Goal: Find contact information: Find contact information

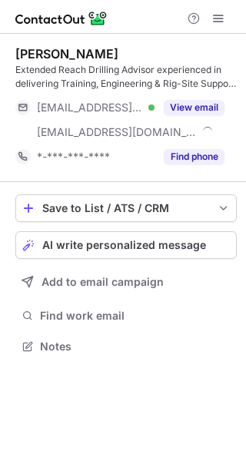
scroll to position [335, 246]
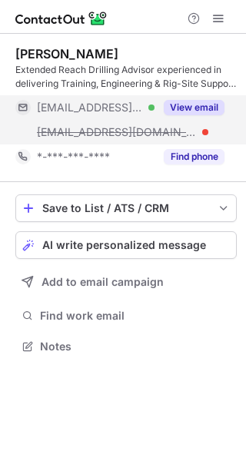
click at [190, 97] on div "View email" at bounding box center [189, 107] width 70 height 25
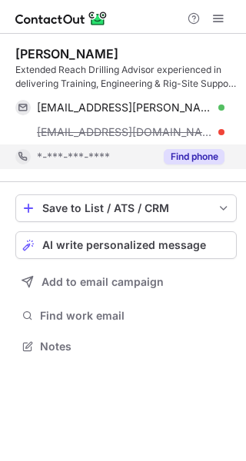
click at [193, 147] on div "Find phone" at bounding box center [189, 156] width 70 height 25
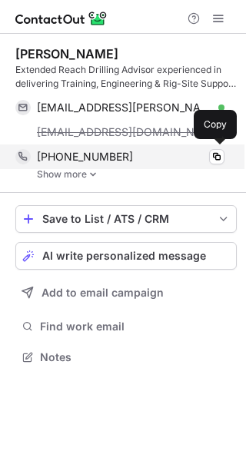
scroll to position [345, 246]
click at [180, 153] on div "+19703171579" at bounding box center [130, 157] width 187 height 14
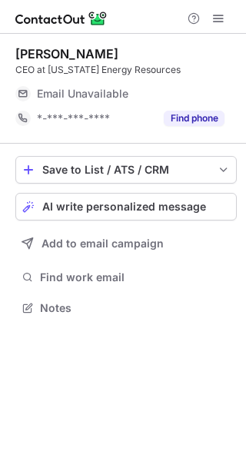
scroll to position [297, 246]
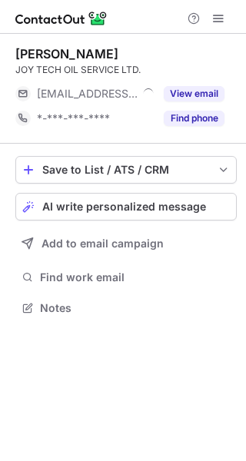
scroll to position [297, 246]
click at [204, 98] on button "View email" at bounding box center [193, 93] width 61 height 15
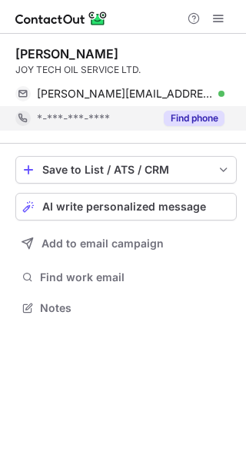
click at [197, 110] on div "Find phone" at bounding box center [189, 118] width 70 height 25
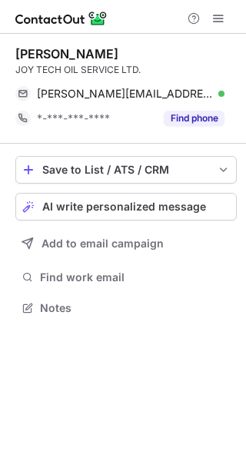
scroll to position [297, 246]
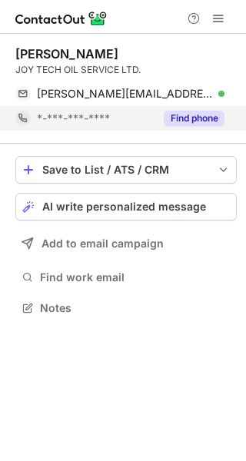
click at [191, 121] on button "Find phone" at bounding box center [193, 118] width 61 height 15
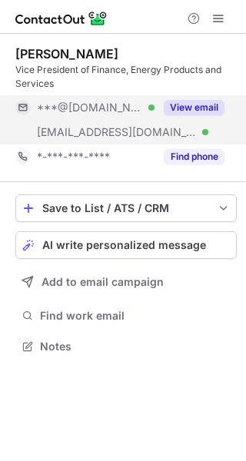
scroll to position [335, 246]
click at [192, 97] on div "View email" at bounding box center [189, 107] width 70 height 25
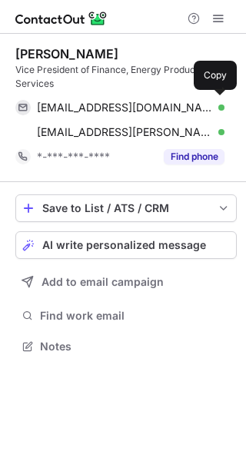
click at [192, 97] on div "[EMAIL_ADDRESS][DOMAIN_NAME] Verified Copy" at bounding box center [119, 107] width 209 height 25
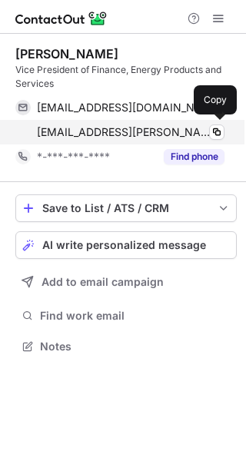
scroll to position [335, 246]
click at [215, 123] on div "joy.victoriano@nov.com Verified Copy" at bounding box center [119, 132] width 209 height 25
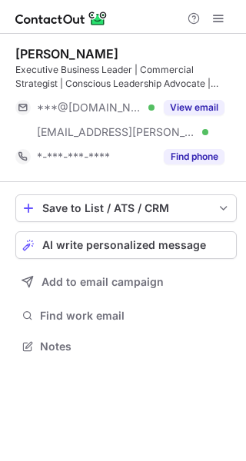
scroll to position [335, 246]
click at [200, 95] on div "View email" at bounding box center [189, 107] width 70 height 25
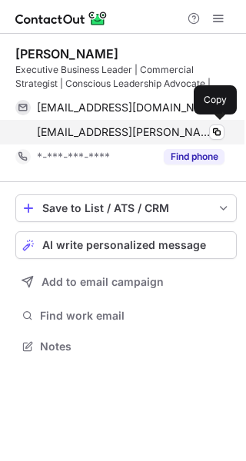
click at [202, 133] on div "jsperring@varel.com Verified" at bounding box center [130, 132] width 187 height 14
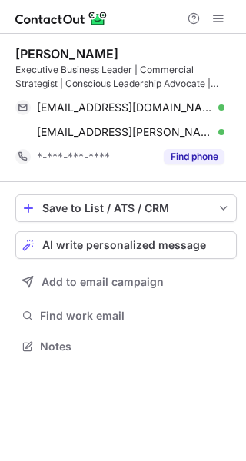
scroll to position [335, 246]
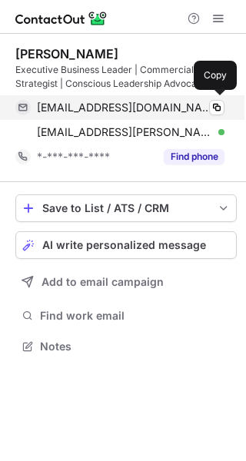
click at [180, 117] on div "jaymesperring@gmail.com Verified Copy" at bounding box center [119, 107] width 209 height 25
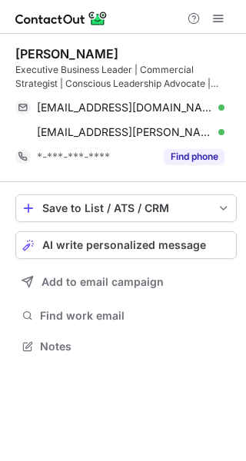
scroll to position [335, 246]
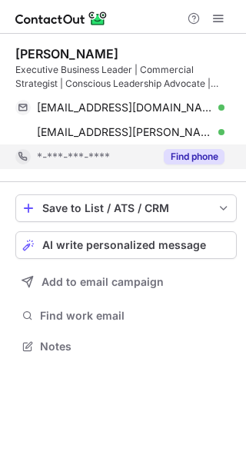
click at [188, 151] on button "Find phone" at bounding box center [193, 156] width 61 height 15
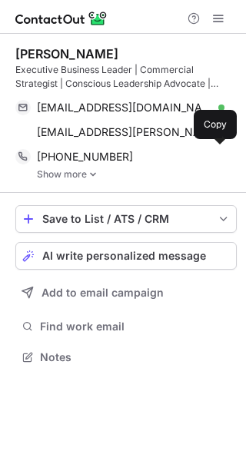
scroll to position [345, 246]
click at [188, 151] on div "+17133977258" at bounding box center [130, 157] width 187 height 14
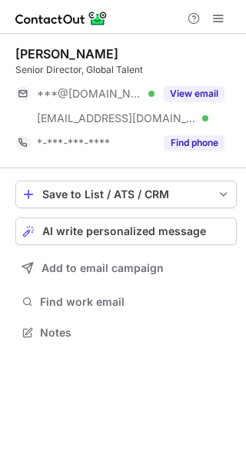
scroll to position [322, 246]
click at [205, 98] on button "View email" at bounding box center [193, 93] width 61 height 15
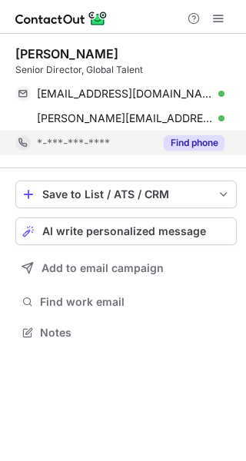
click at [201, 141] on button "Find phone" at bounding box center [193, 142] width 61 height 15
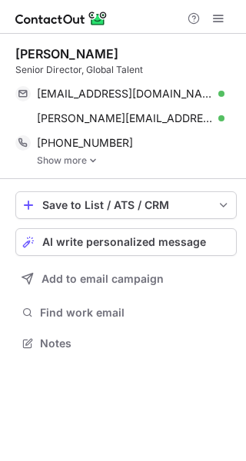
scroll to position [332, 246]
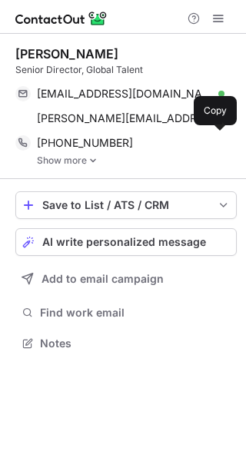
click at [201, 141] on div "+12818513843" at bounding box center [130, 143] width 187 height 14
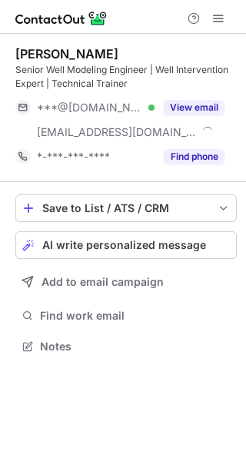
scroll to position [335, 246]
click at [180, 93] on div "[PERSON_NAME] Senior Well Modeling Engineer | Well Intervention Expert | Techni…" at bounding box center [125, 107] width 221 height 123
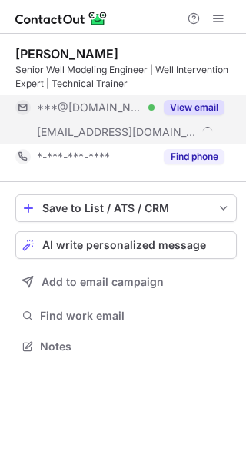
click at [184, 117] on div "View email" at bounding box center [189, 107] width 70 height 25
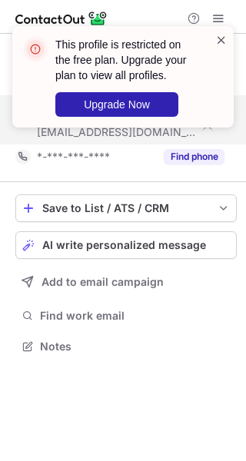
click at [218, 45] on span at bounding box center [221, 39] width 12 height 15
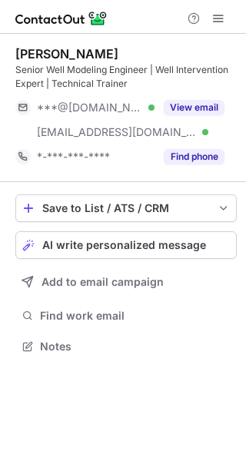
scroll to position [335, 246]
click at [195, 98] on div "View email" at bounding box center [189, 107] width 70 height 25
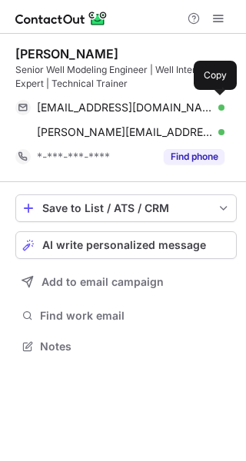
click at [195, 98] on div "dtraugott@comcast.net Verified Copy" at bounding box center [119, 107] width 209 height 25
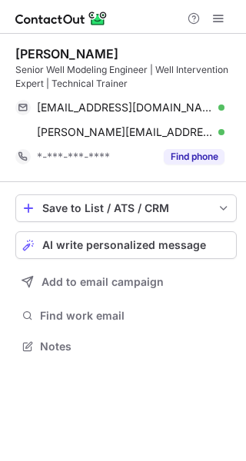
scroll to position [335, 246]
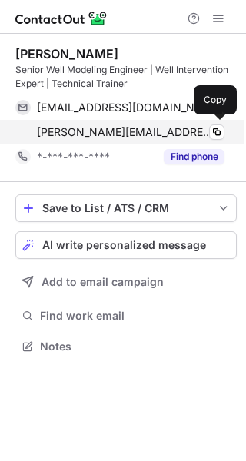
click at [208, 126] on div "[PERSON_NAME][EMAIL_ADDRESS][DOMAIN_NAME] Verified" at bounding box center [130, 132] width 187 height 14
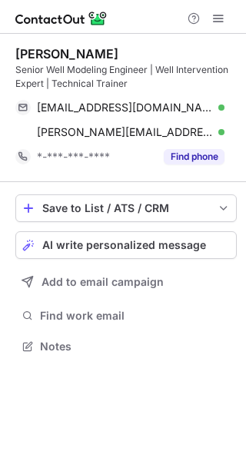
scroll to position [335, 246]
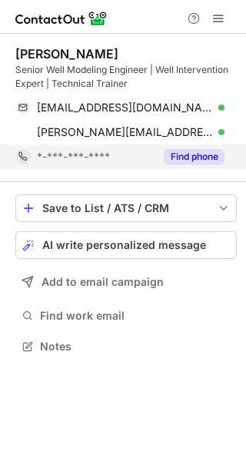
click at [192, 150] on button "Find phone" at bounding box center [193, 156] width 61 height 15
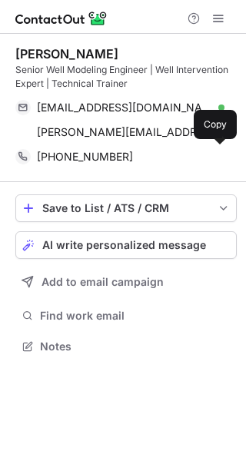
click at [192, 150] on div "[PHONE_NUMBER]" at bounding box center [130, 157] width 187 height 14
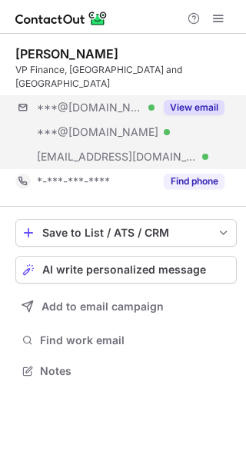
scroll to position [346, 246]
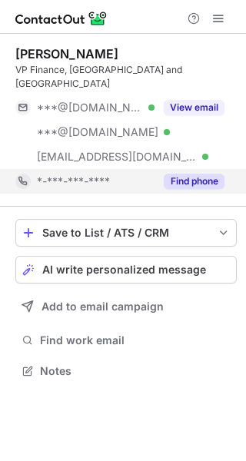
click at [193, 173] on button "Find phone" at bounding box center [193, 180] width 61 height 15
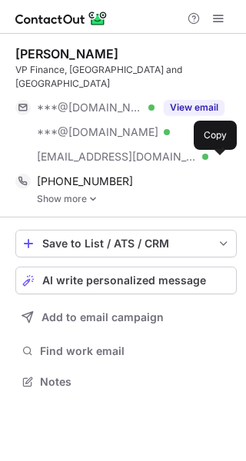
scroll to position [356, 246]
click at [193, 174] on div "+16597100182" at bounding box center [130, 181] width 187 height 14
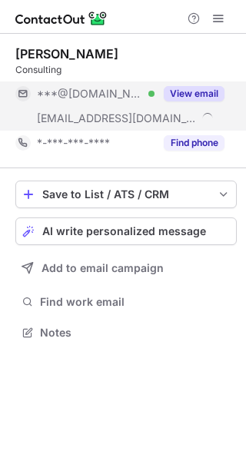
scroll to position [322, 246]
click at [196, 96] on button "View email" at bounding box center [193, 93] width 61 height 15
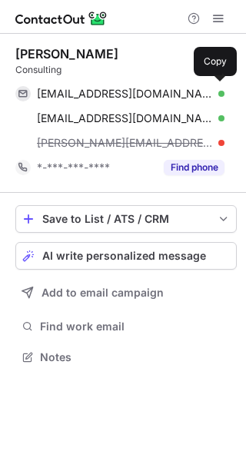
scroll to position [346, 246]
